Goal: Task Accomplishment & Management: Use online tool/utility

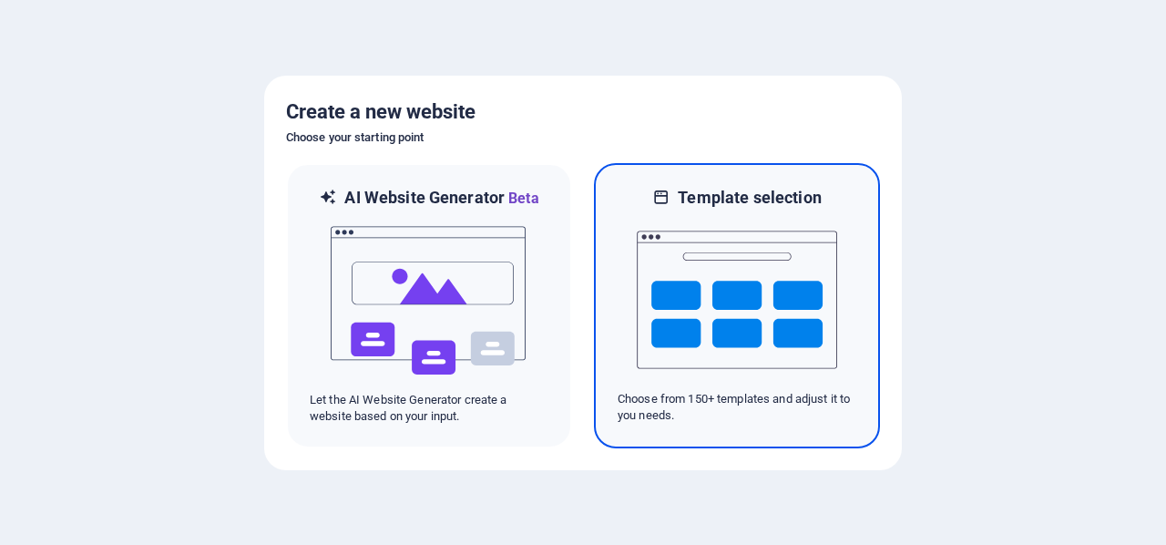
click at [723, 258] on img at bounding box center [737, 300] width 200 height 182
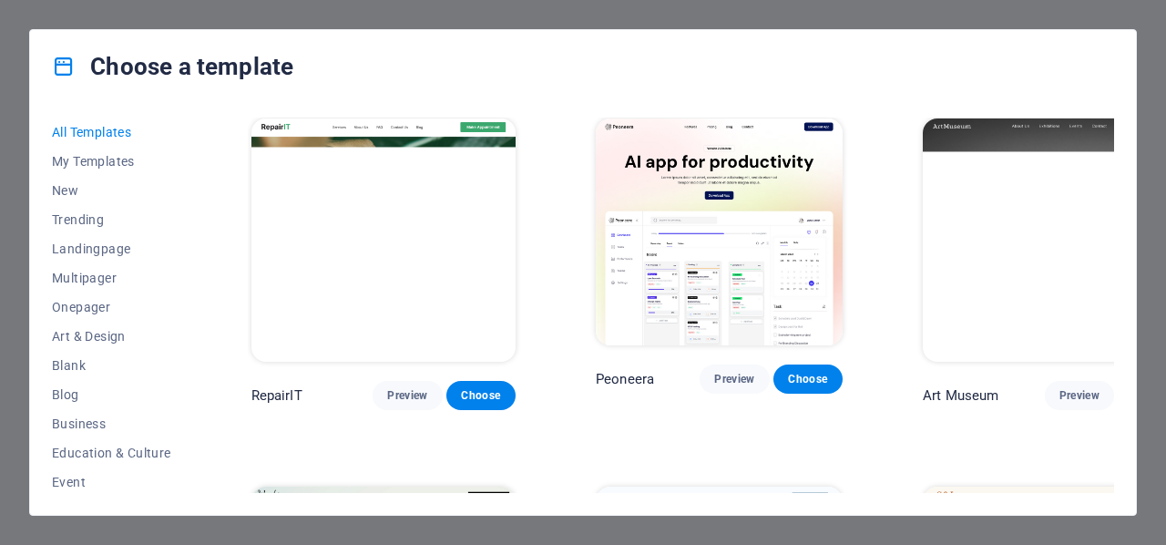
scroll to position [364, 0]
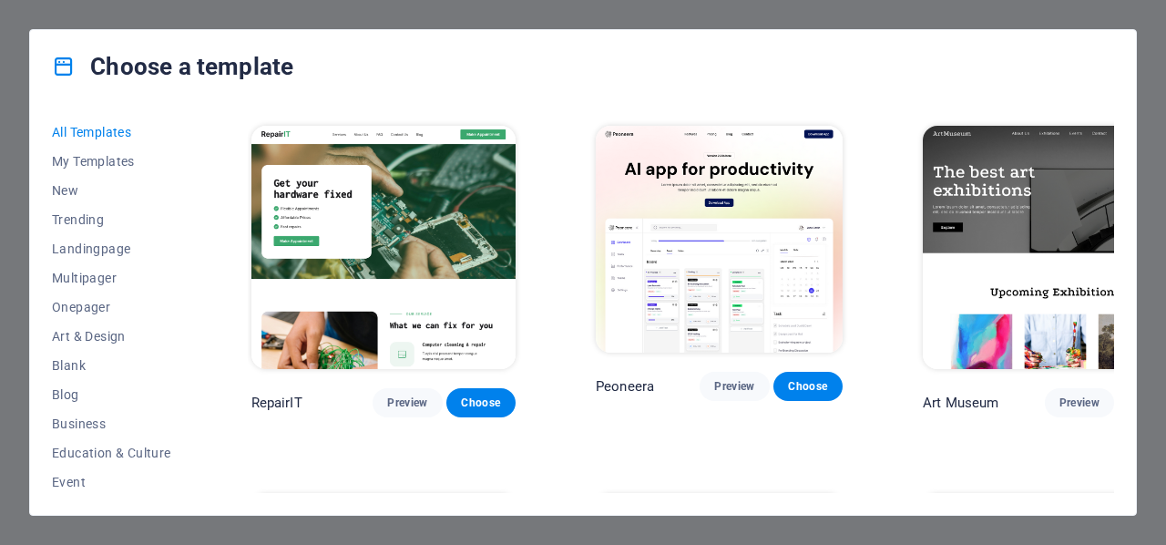
click at [192, 230] on div "All Templates My Templates New Trending Landingpage Multipager Onepager Art & D…" at bounding box center [122, 304] width 141 height 375
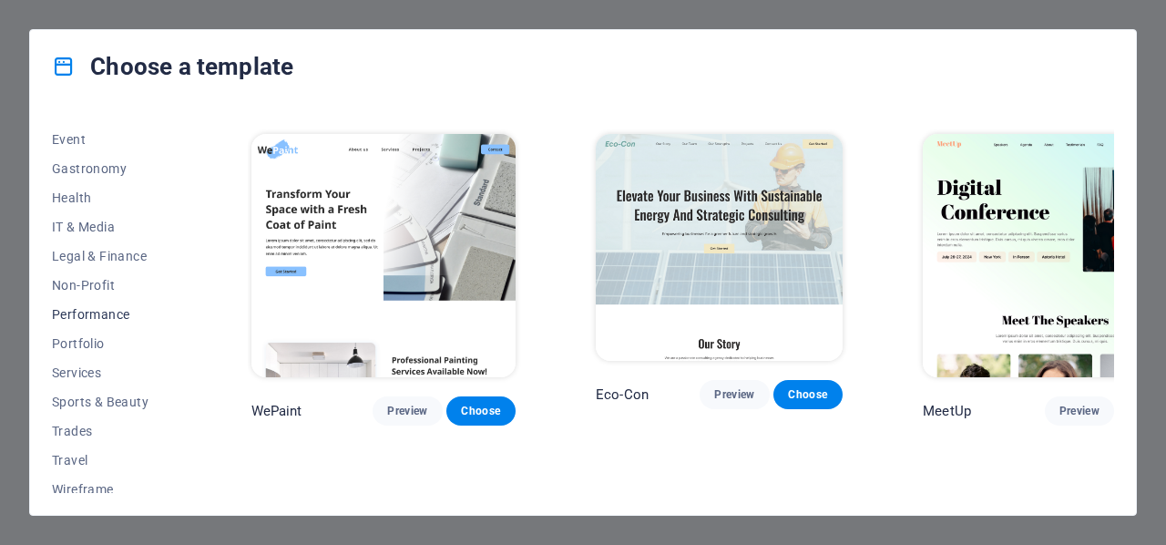
scroll to position [352, 0]
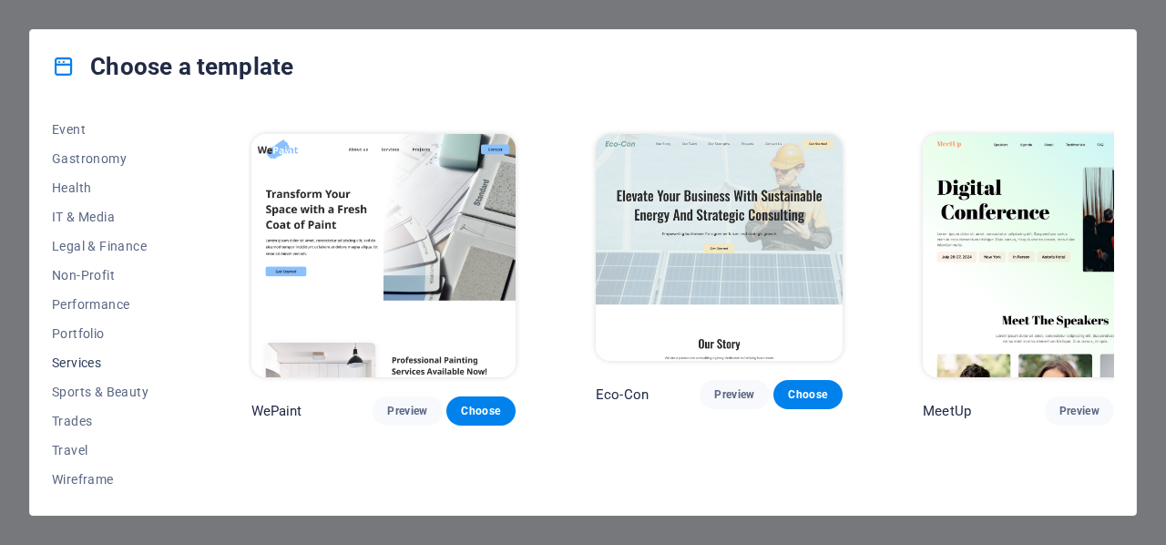
click at [78, 366] on span "Services" at bounding box center [111, 362] width 119 height 15
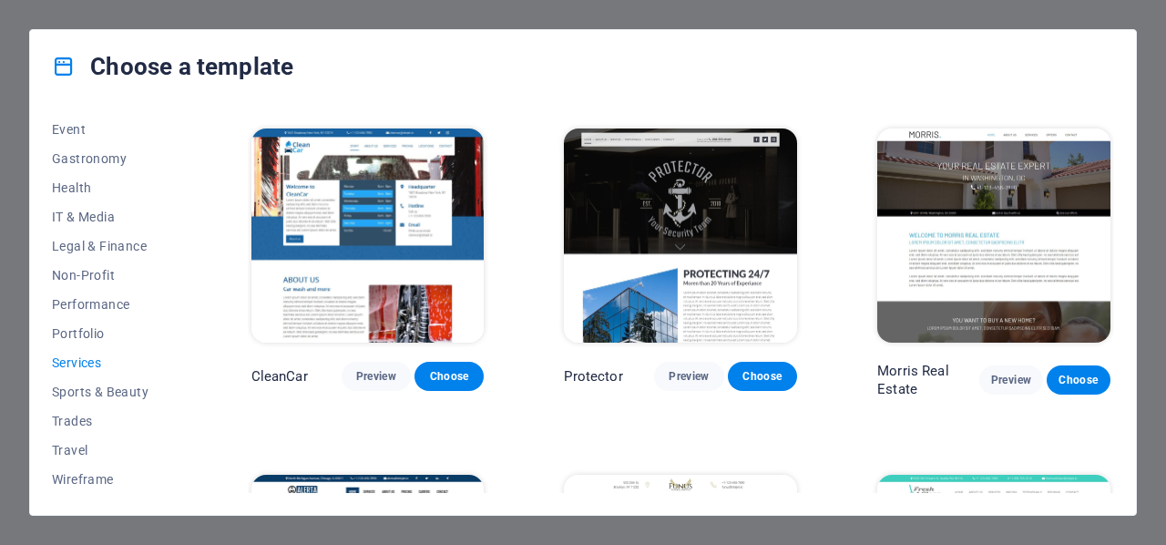
scroll to position [1366, 0]
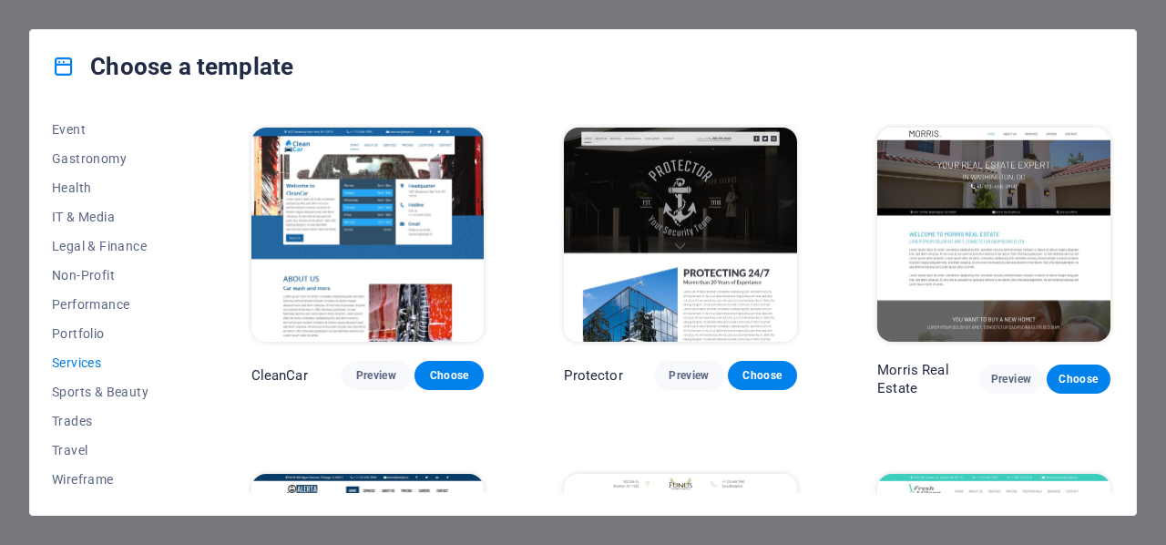
click at [718, 283] on img at bounding box center [680, 234] width 233 height 215
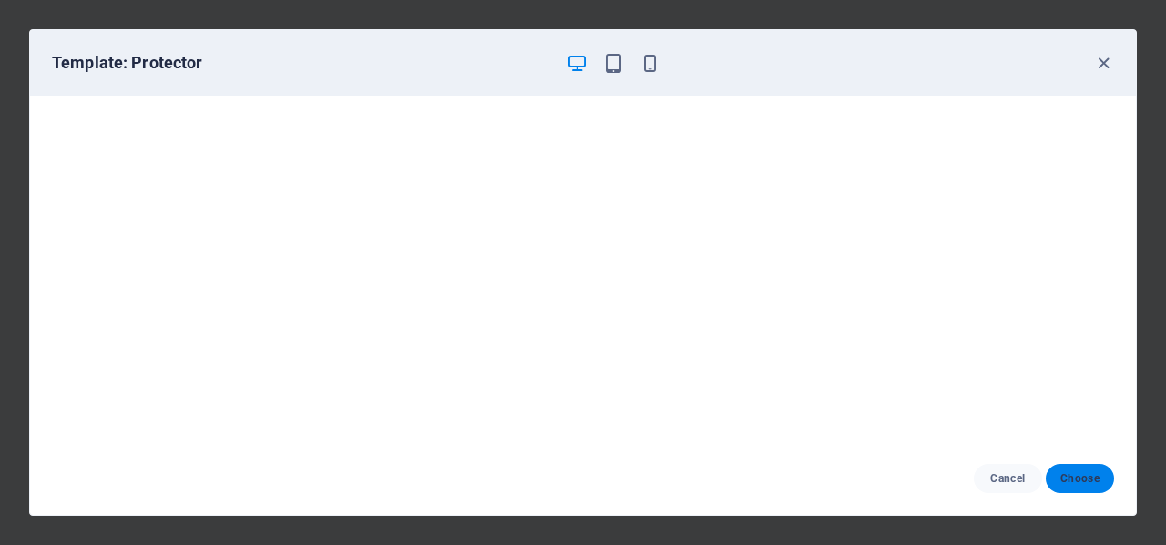
click at [1068, 480] on span "Choose" at bounding box center [1079, 478] width 39 height 15
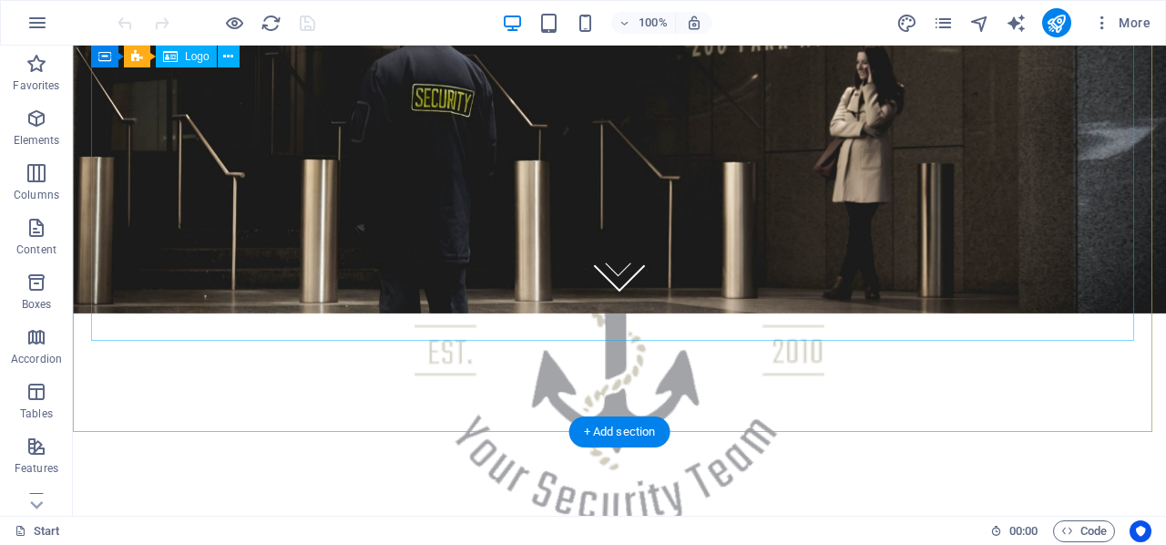
scroll to position [100, 0]
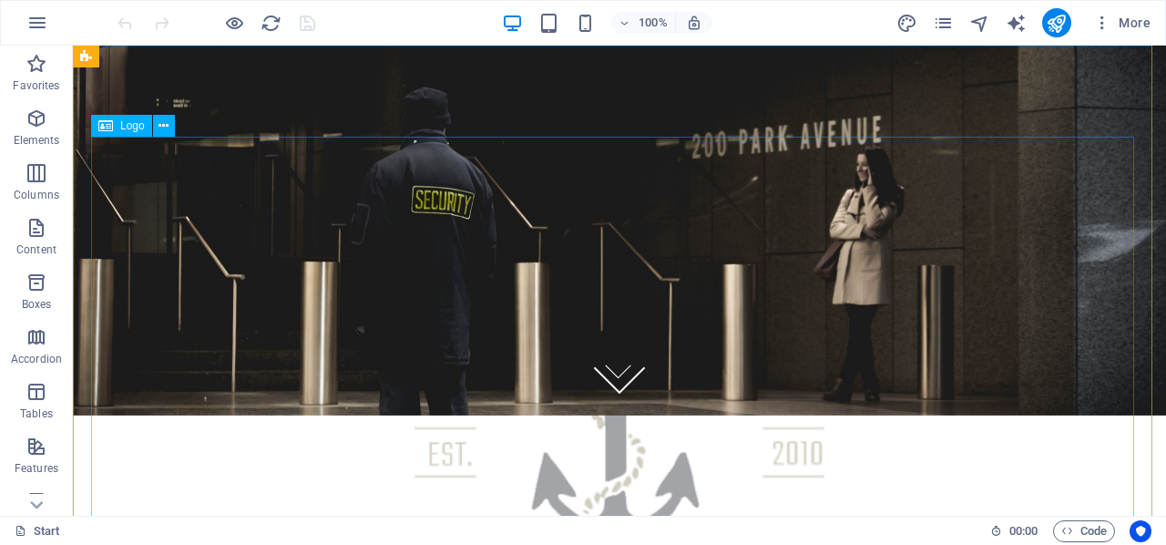
click at [642, 276] on div at bounding box center [619, 429] width 991 height 386
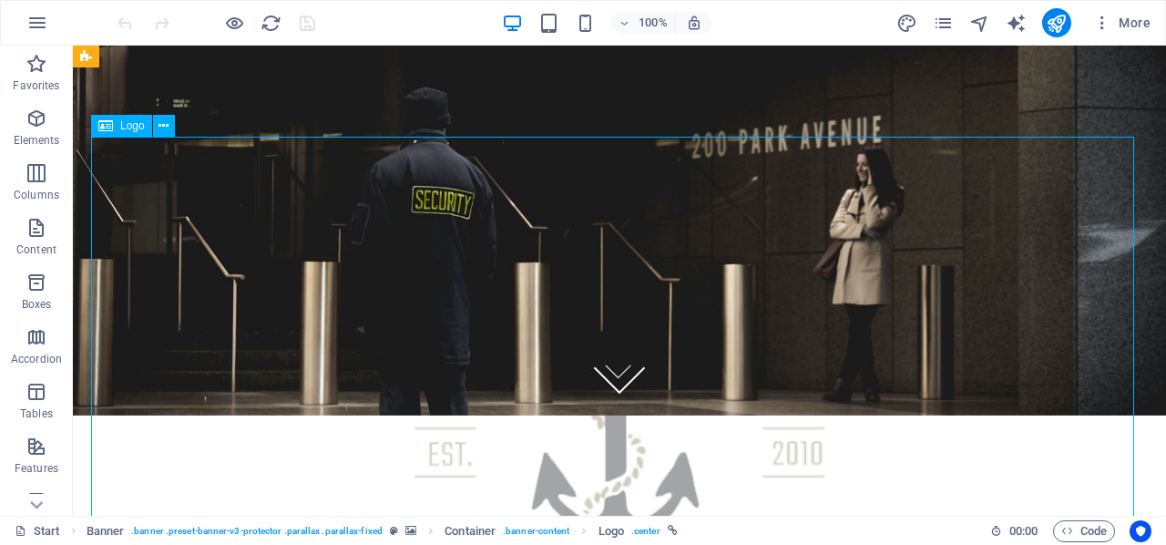
click at [631, 254] on div at bounding box center [619, 429] width 991 height 386
select select "px"
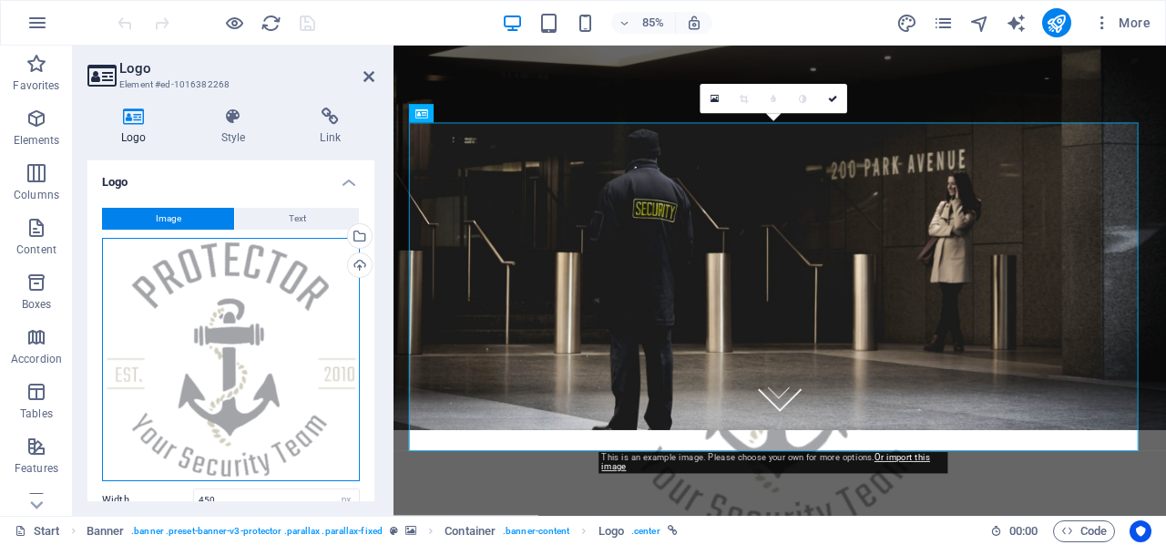
click at [253, 289] on div "Drag files here, click to choose files or select files from Files or our free s…" at bounding box center [231, 359] width 258 height 243
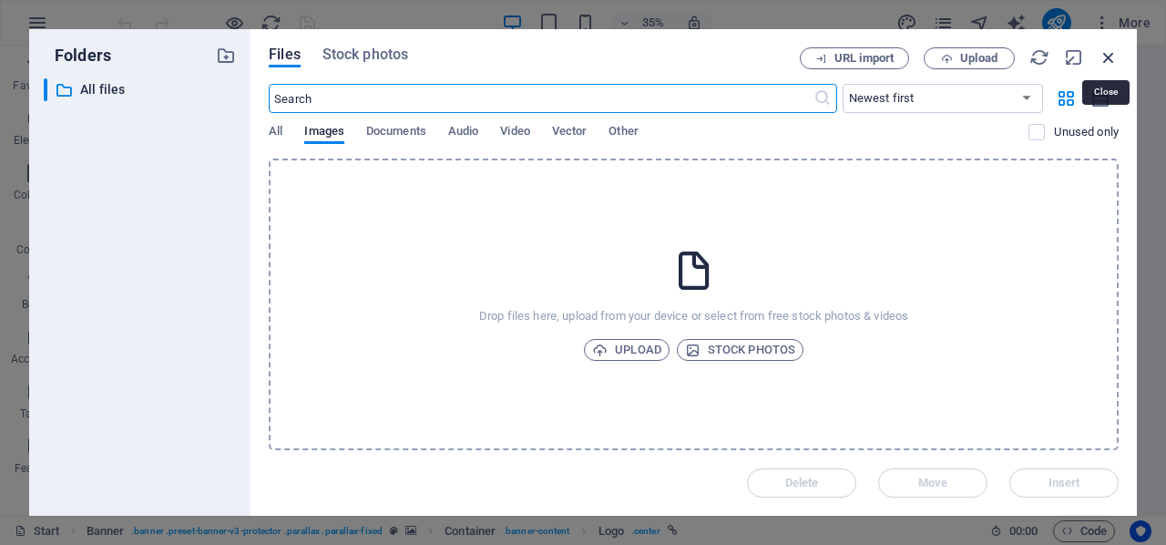
click at [1111, 47] on icon "button" at bounding box center [1108, 57] width 20 height 20
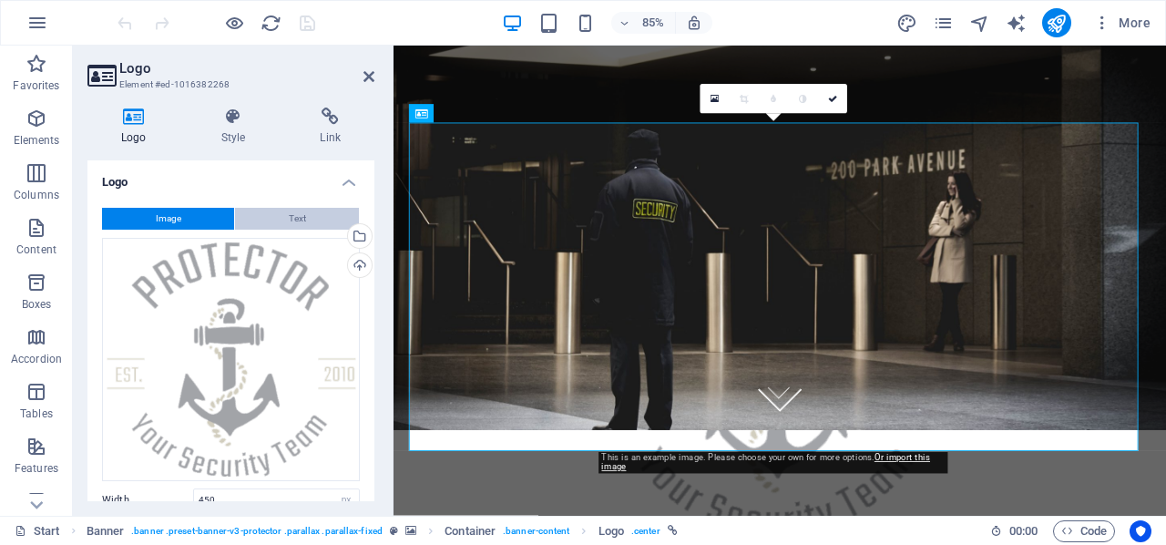
click at [274, 208] on button "Text" at bounding box center [297, 219] width 124 height 22
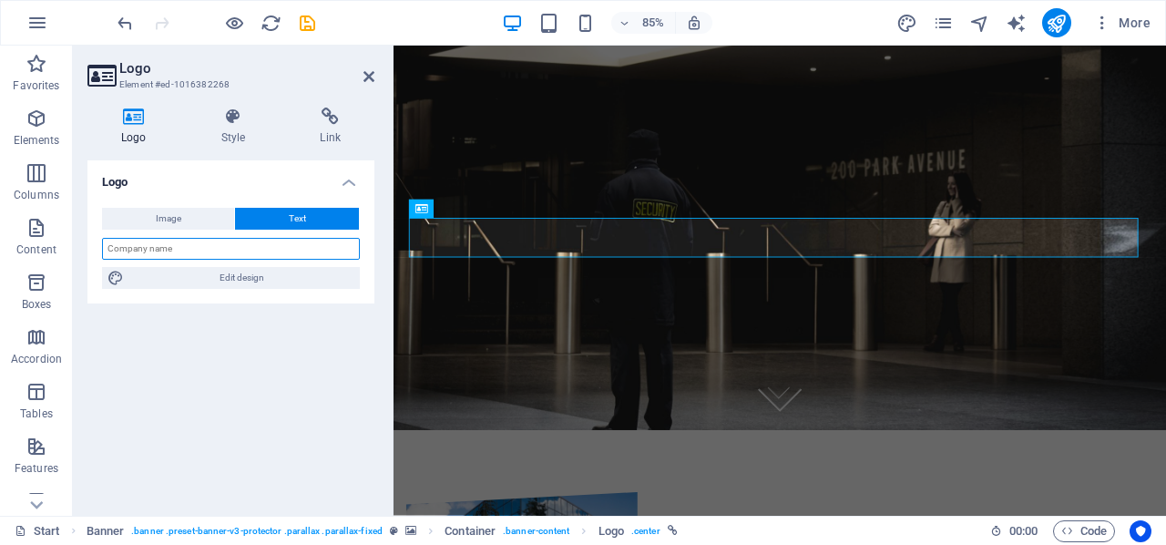
click at [240, 252] on input "text" at bounding box center [231, 249] width 258 height 22
type input "Tech Worl"
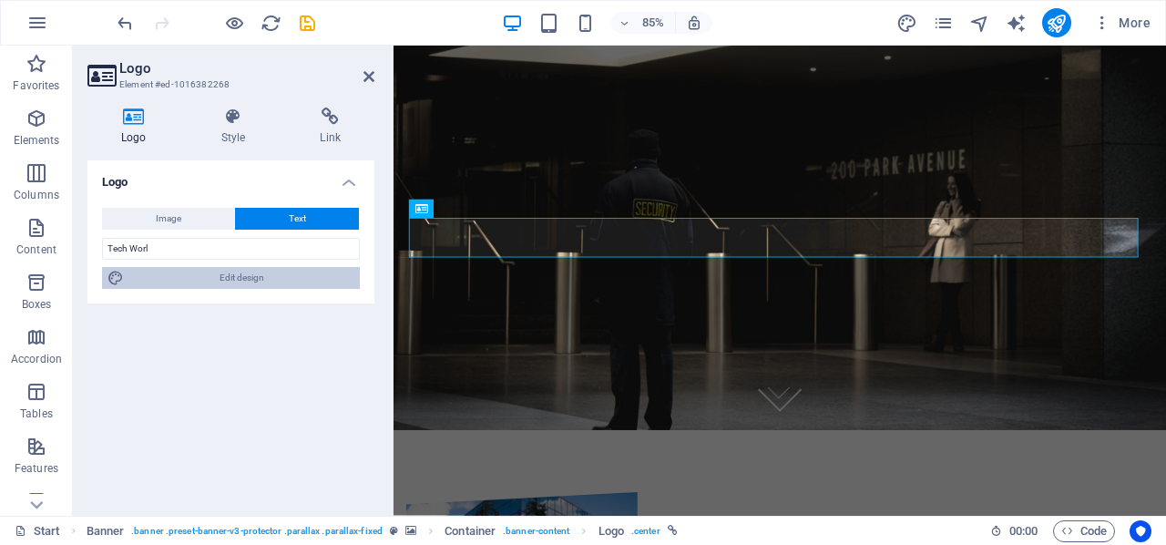
click at [251, 274] on span "Edit design" at bounding box center [241, 278] width 225 height 22
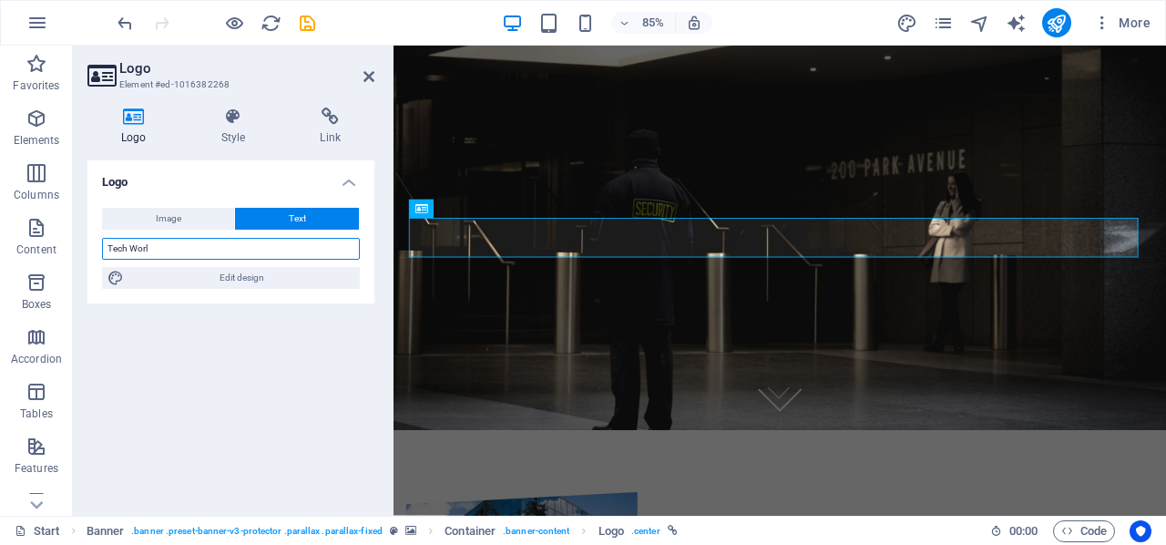
click at [220, 247] on input "Tech Worl" at bounding box center [231, 249] width 258 height 22
select select "px"
select select "900"
select select "px"
select select "rem"
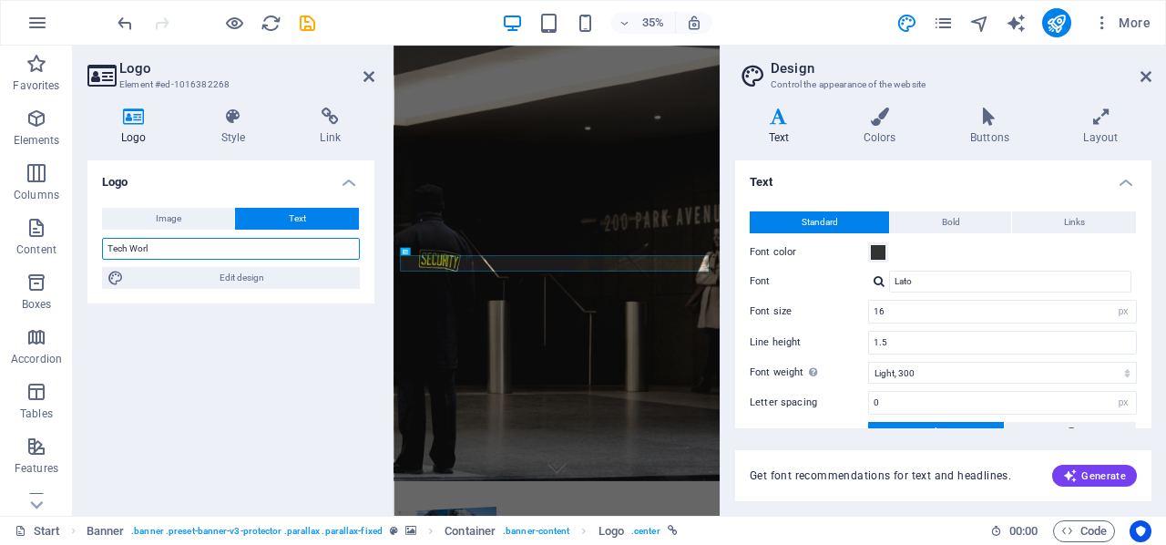
click at [219, 247] on input "Tech Worl" at bounding box center [231, 249] width 258 height 22
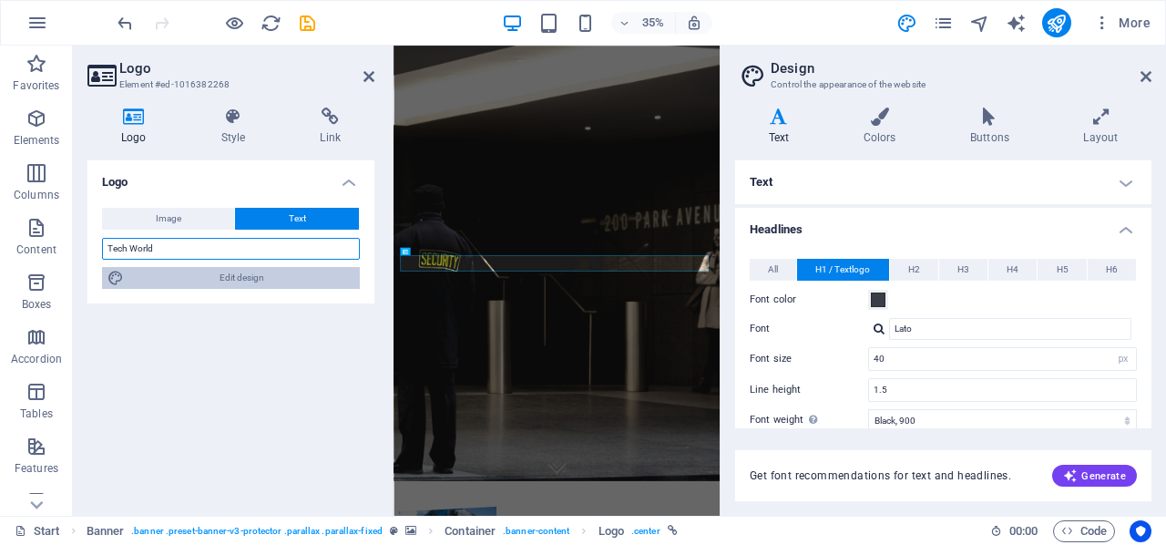
type input "Tech World"
click at [248, 284] on span "Edit design" at bounding box center [241, 278] width 225 height 22
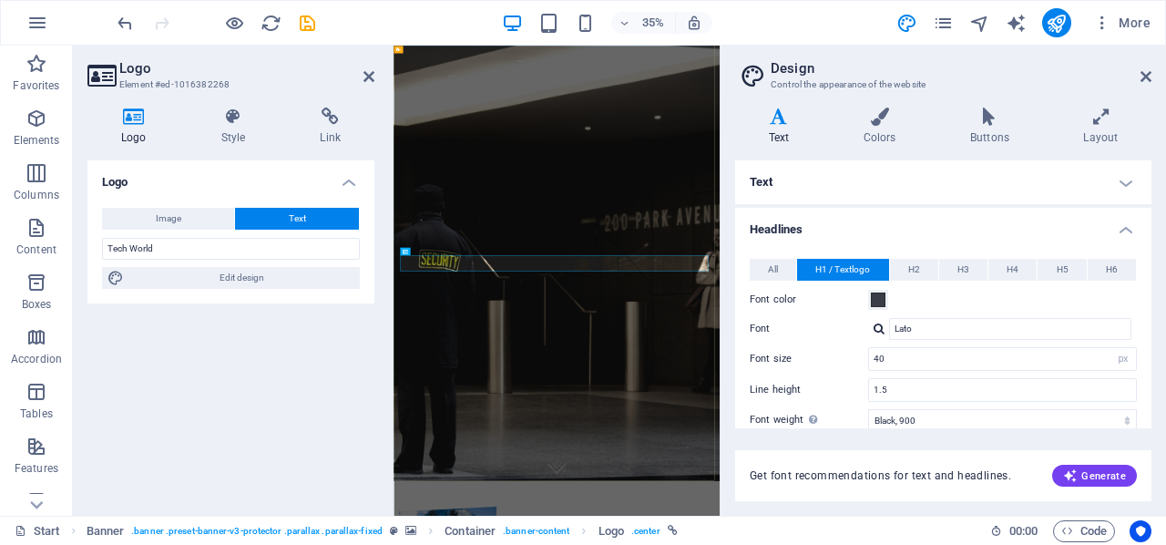
click at [917, 363] on div "Tech World" at bounding box center [859, 263] width 932 height 200
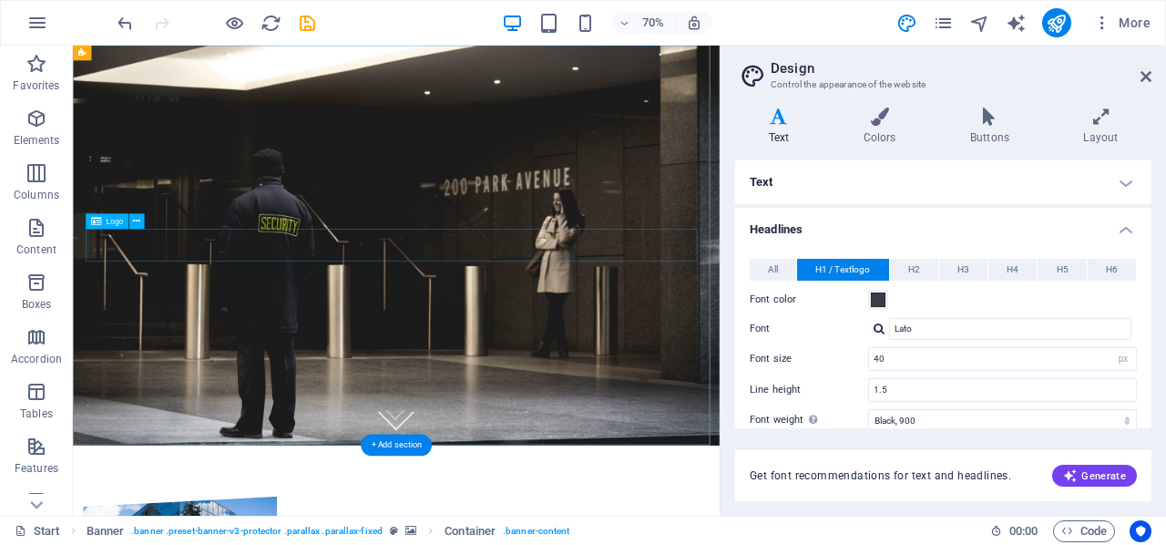
click at [564, 291] on div "Tech World" at bounding box center [534, 263] width 894 height 55
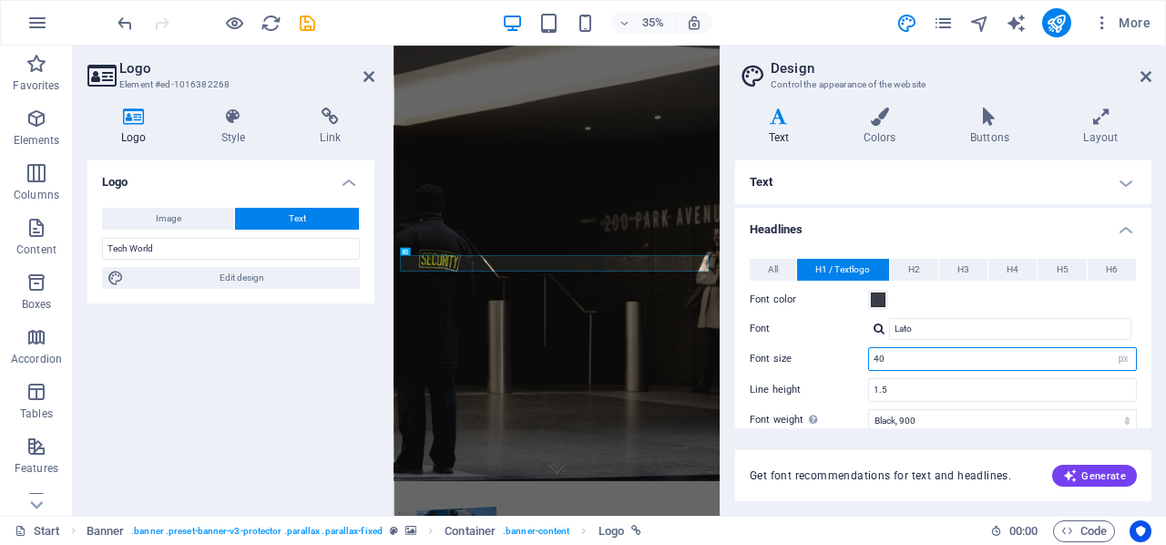
click at [1103, 356] on input "40" at bounding box center [1002, 359] width 267 height 22
type input "79"
click at [988, 344] on div "Tech World" at bounding box center [859, 290] width 903 height 108
drag, startPoint x: 988, startPoint y: 655, endPoint x: 964, endPoint y: 655, distance: 24.6
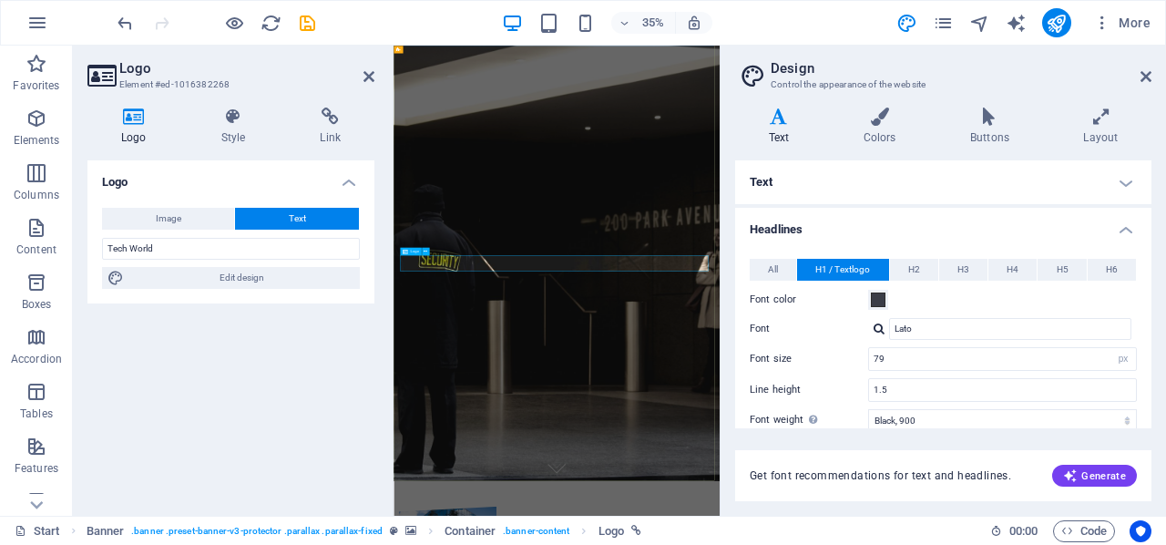
click at [964, 344] on div "Tech World" at bounding box center [859, 290] width 903 height 108
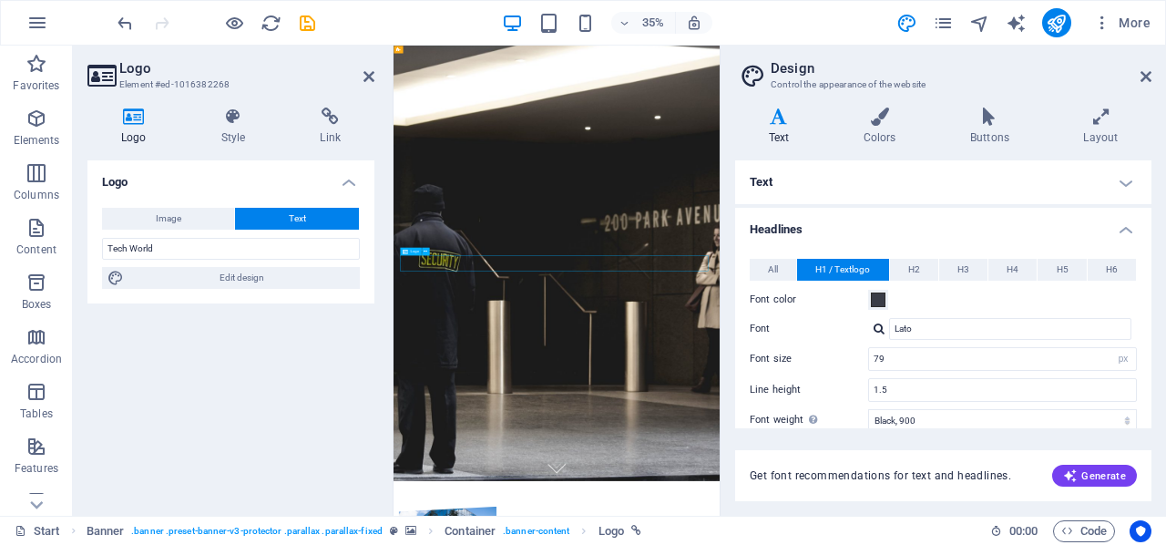
click at [929, 344] on div "Tech World" at bounding box center [859, 290] width 903 height 108
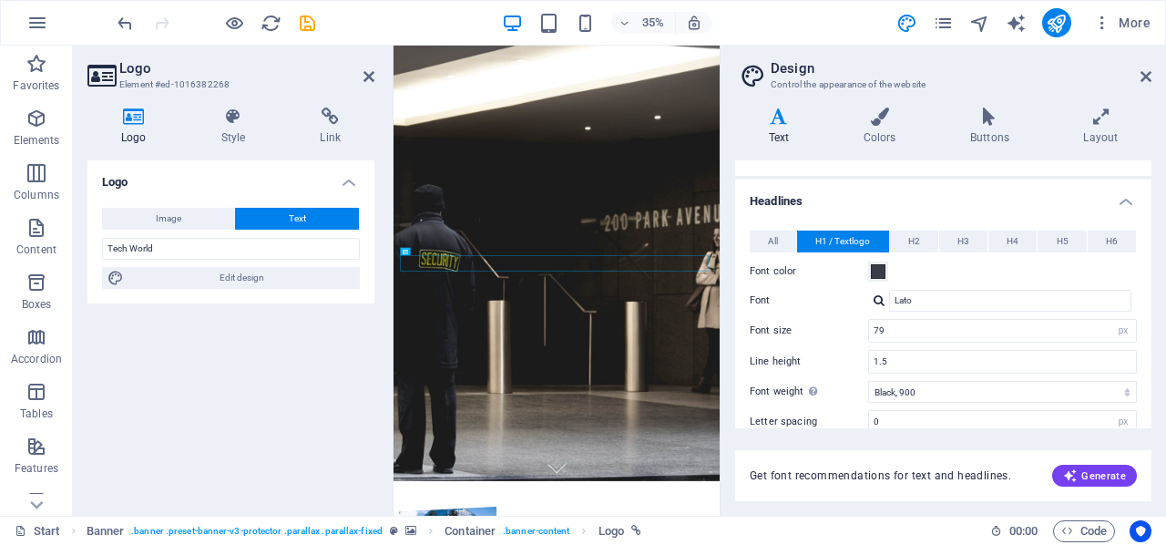
scroll to position [0, 0]
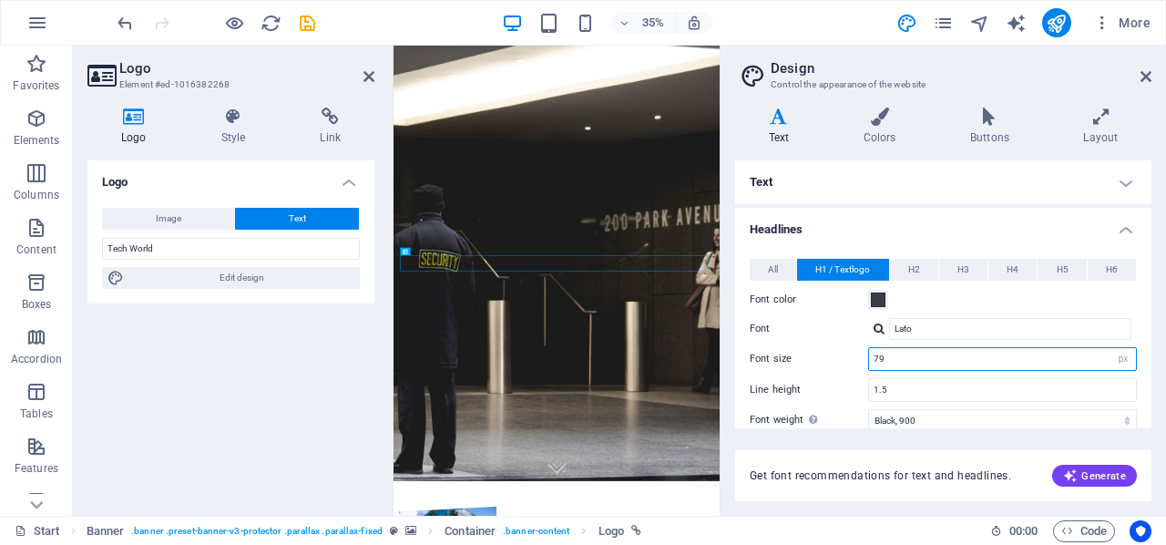
click at [933, 360] on input "79" at bounding box center [1002, 359] width 267 height 22
click at [1082, 417] on div "Tech World" at bounding box center [859, 290] width 932 height 254
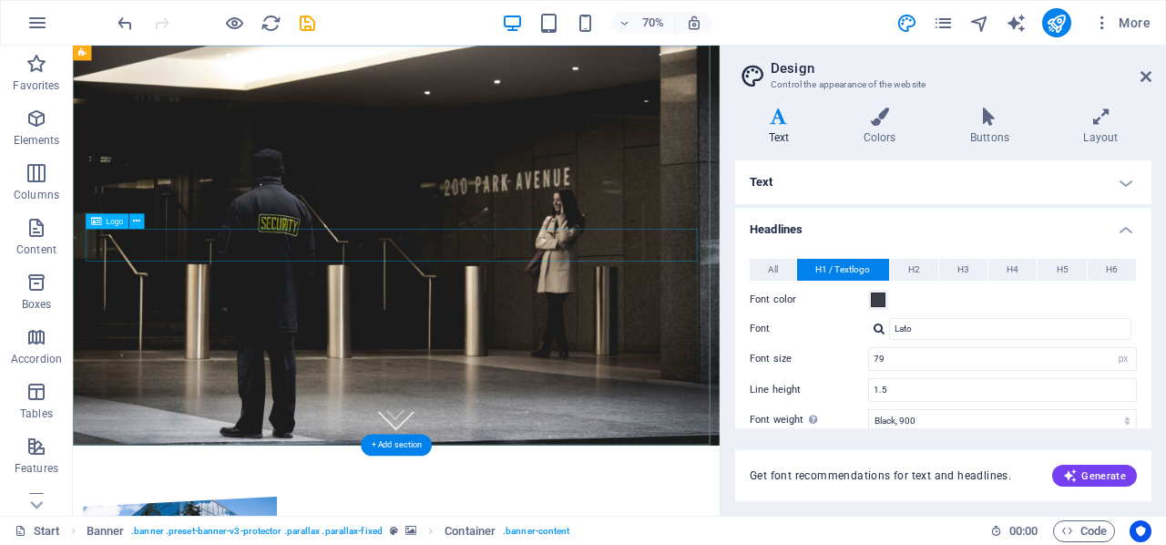
click at [577, 336] on div "Tech World" at bounding box center [534, 290] width 894 height 108
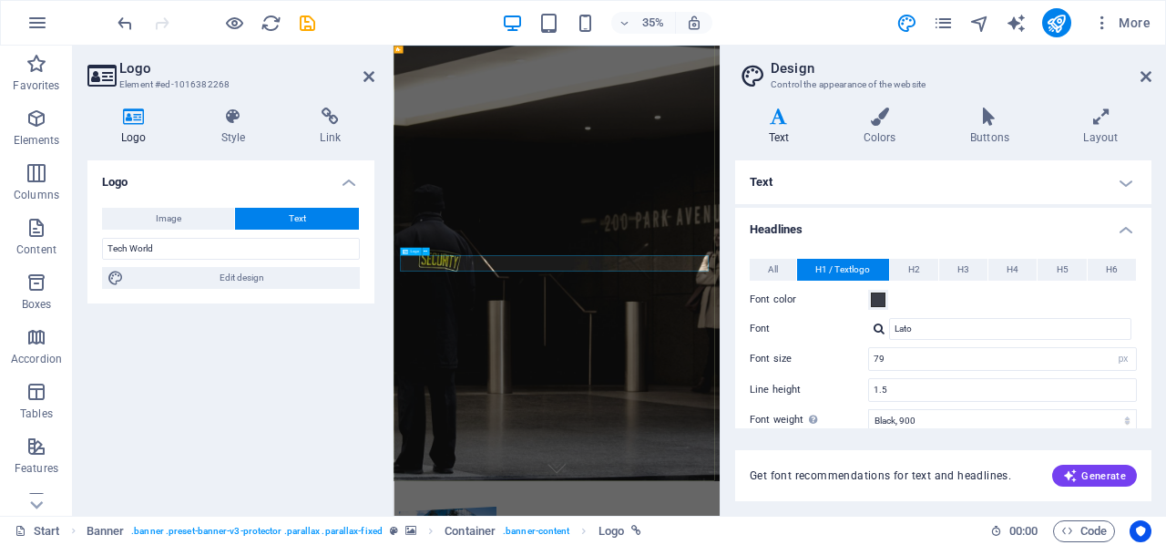
click at [544, 344] on div "Tech World" at bounding box center [859, 290] width 903 height 108
click at [955, 344] on div "Tech World" at bounding box center [859, 290] width 903 height 108
click at [1147, 70] on icon at bounding box center [1145, 76] width 11 height 15
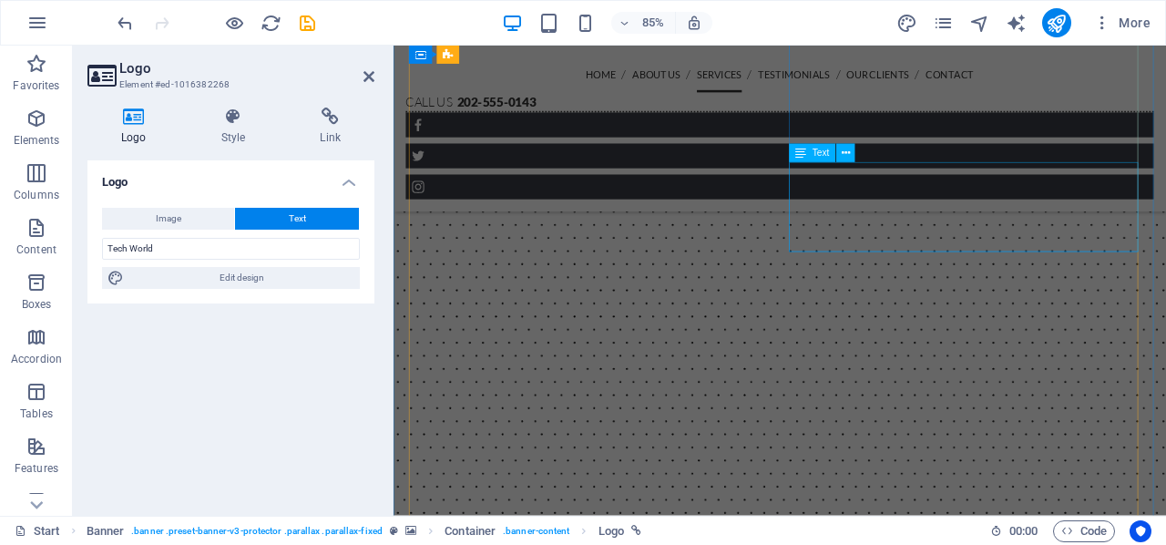
scroll to position [3834, 0]
click at [1047, 25] on icon "publish" at bounding box center [1055, 23] width 21 height 21
checkbox input "false"
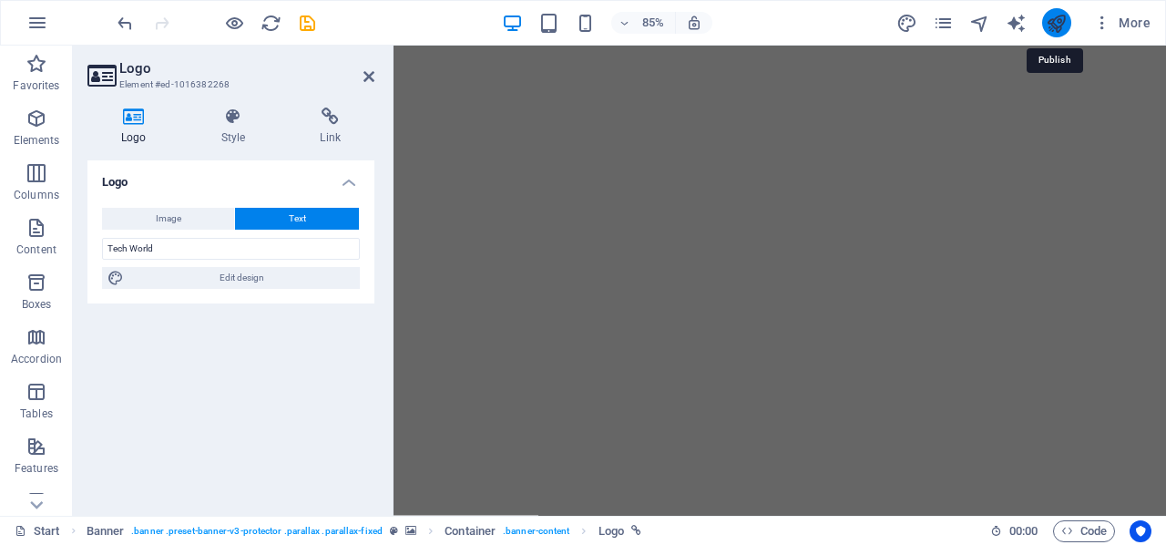
scroll to position [50, 0]
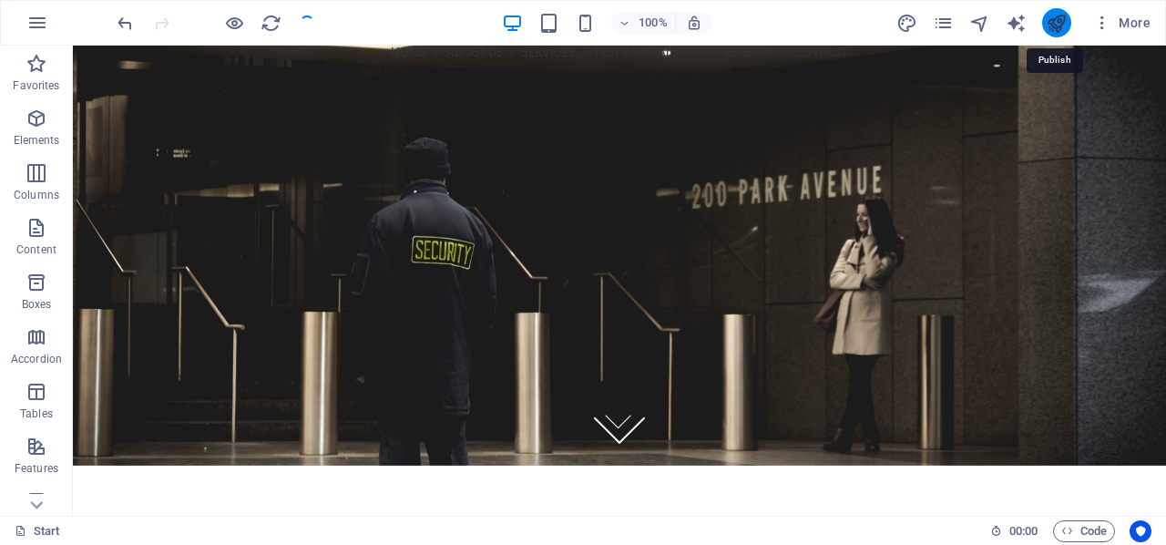
click at [1047, 25] on icon "publish" at bounding box center [1055, 23] width 21 height 21
click at [1061, 26] on icon "publish" at bounding box center [1055, 23] width 21 height 21
